Goal: Information Seeking & Learning: Learn about a topic

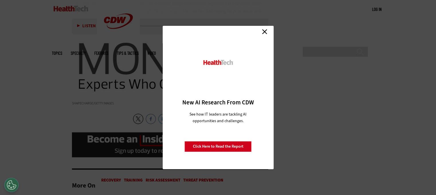
scroll to position [950, 0]
click at [265, 32] on link "Close" at bounding box center [264, 31] width 9 height 9
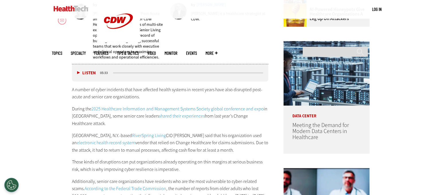
scroll to position [253, 0]
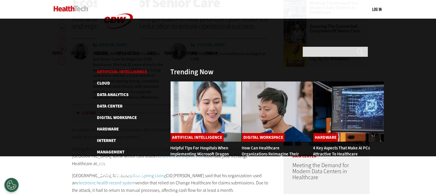
click at [125, 69] on link "Artificial Intelligence" at bounding box center [122, 72] width 50 height 6
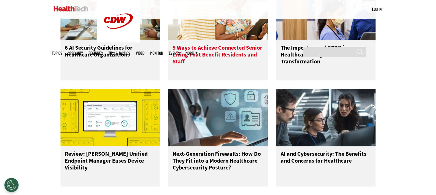
scroll to position [735, 0]
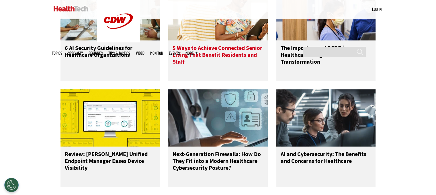
click at [226, 56] on h3 "5 Ways to Achieve Connected Senior Living That Benefit Residents and Staff" at bounding box center [217, 56] width 91 height 23
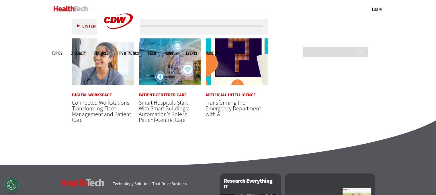
scroll to position [1708, 0]
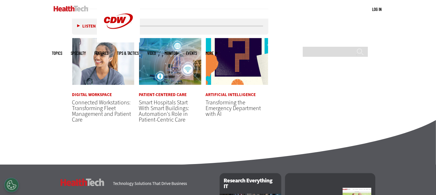
click at [221, 90] on span "Artificial Intelligence" at bounding box center [231, 95] width 53 height 10
click at [223, 65] on article "Artificial Intelligence Transforming the Emergency Department with AI" at bounding box center [236, 77] width 63 height 79
click at [231, 56] on img at bounding box center [236, 61] width 63 height 47
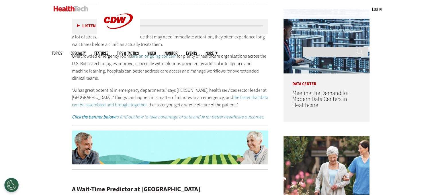
scroll to position [372, 0]
